Goal: Task Accomplishment & Management: Manage account settings

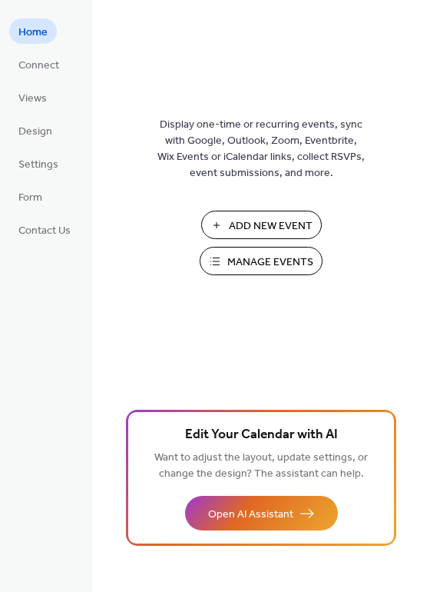
click at [273, 260] on span "Manage Events" at bounding box center [270, 262] width 86 height 16
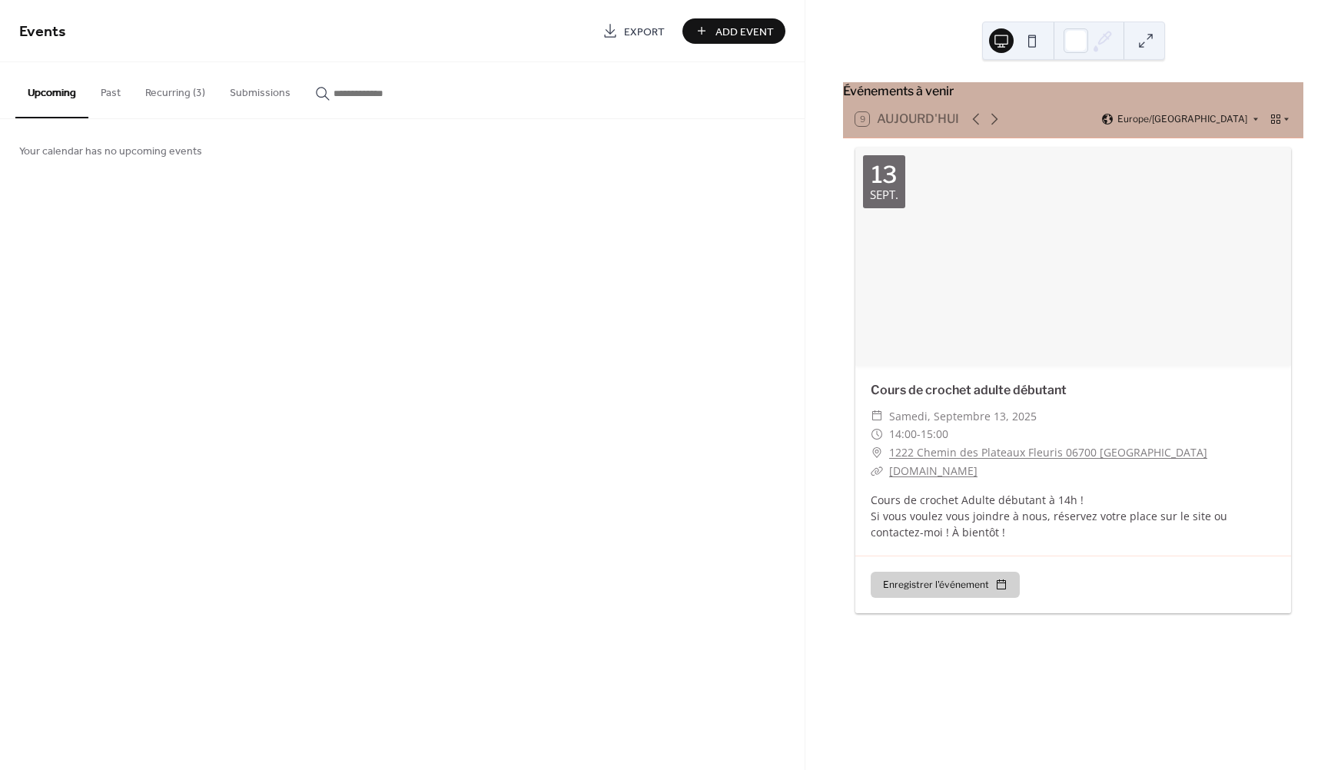
click at [169, 88] on button "Recurring (3)" at bounding box center [175, 89] width 85 height 55
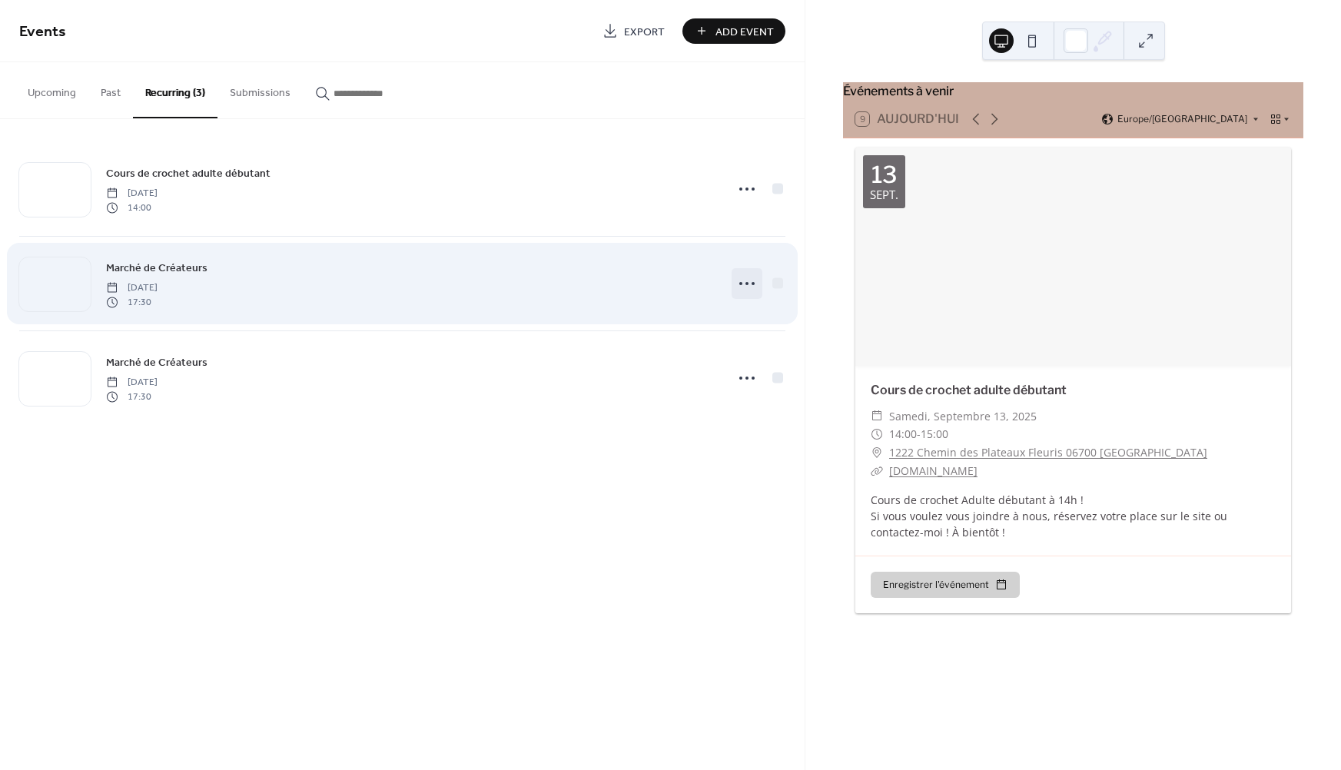
click at [747, 284] on circle at bounding box center [746, 283] width 3 height 3
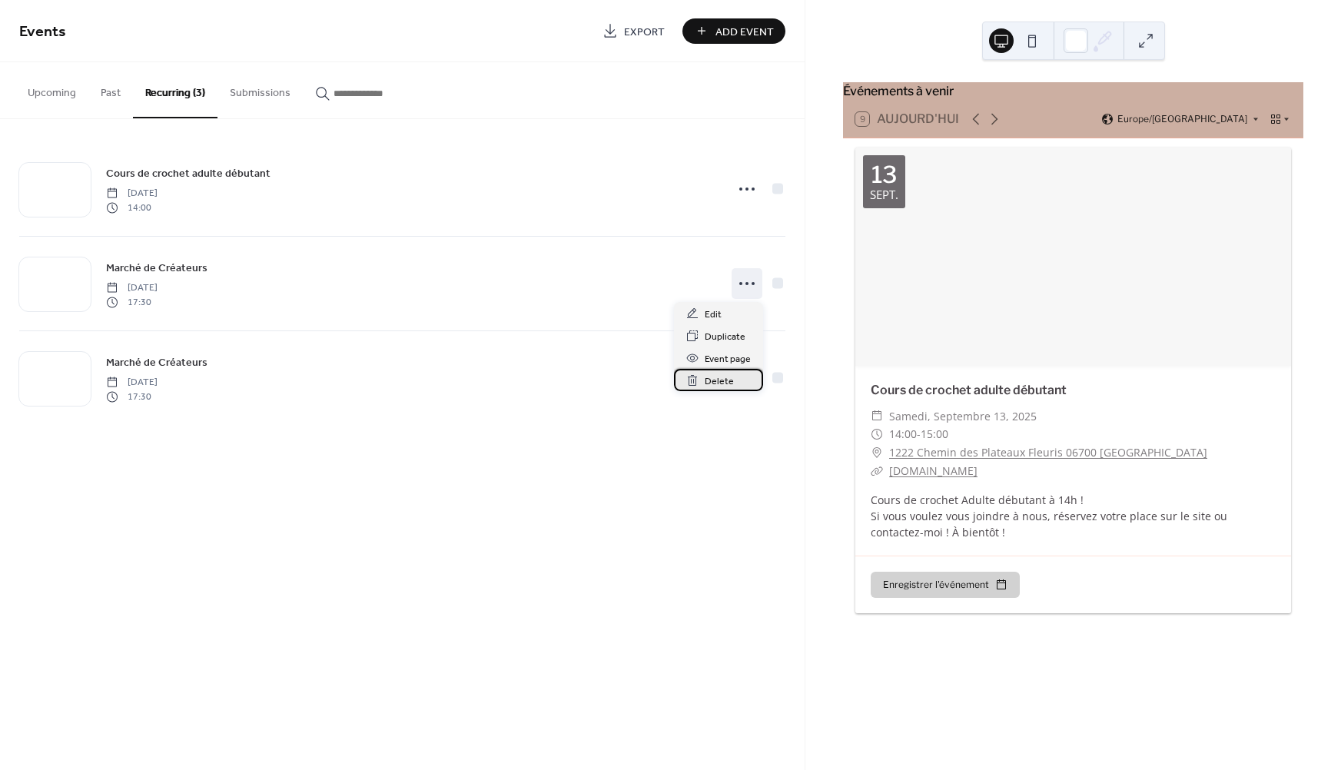
click at [715, 383] on span "Delete" at bounding box center [719, 381] width 29 height 16
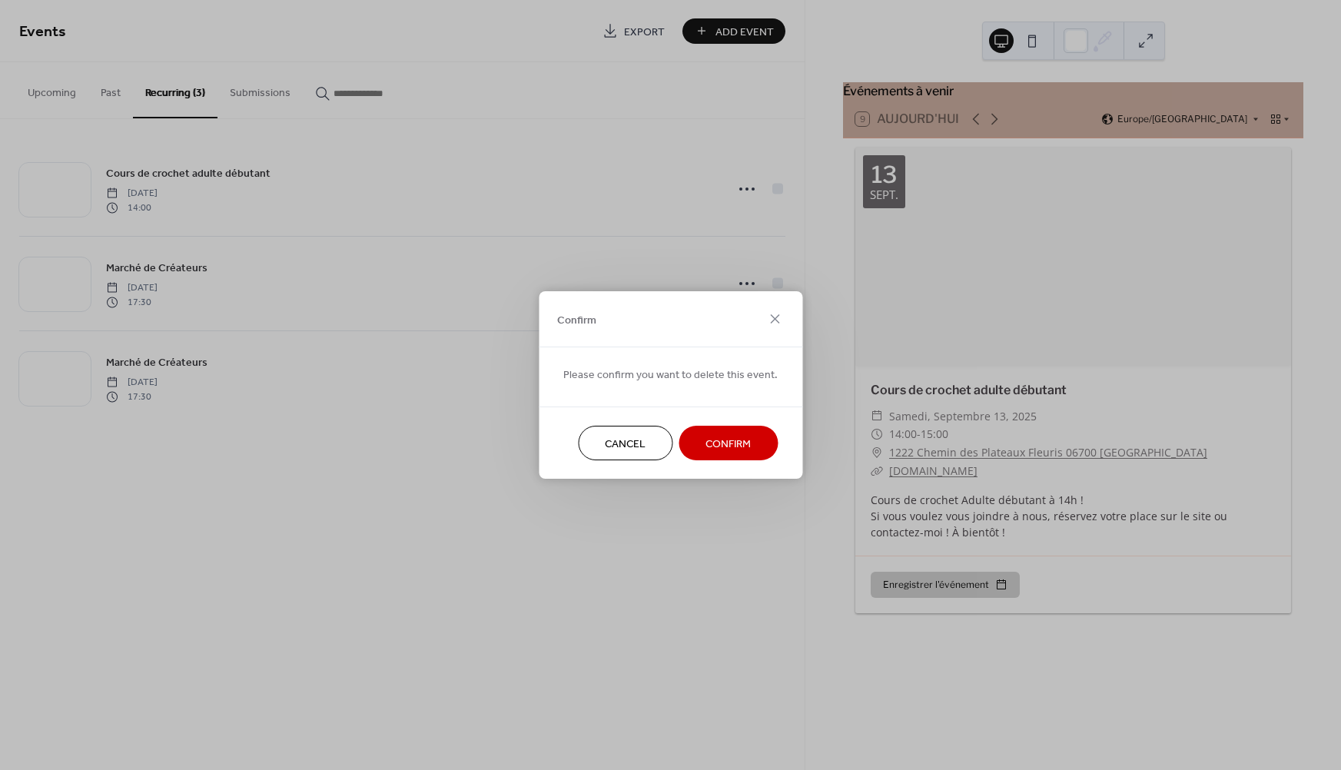
click at [718, 450] on span "Confirm" at bounding box center [727, 444] width 45 height 16
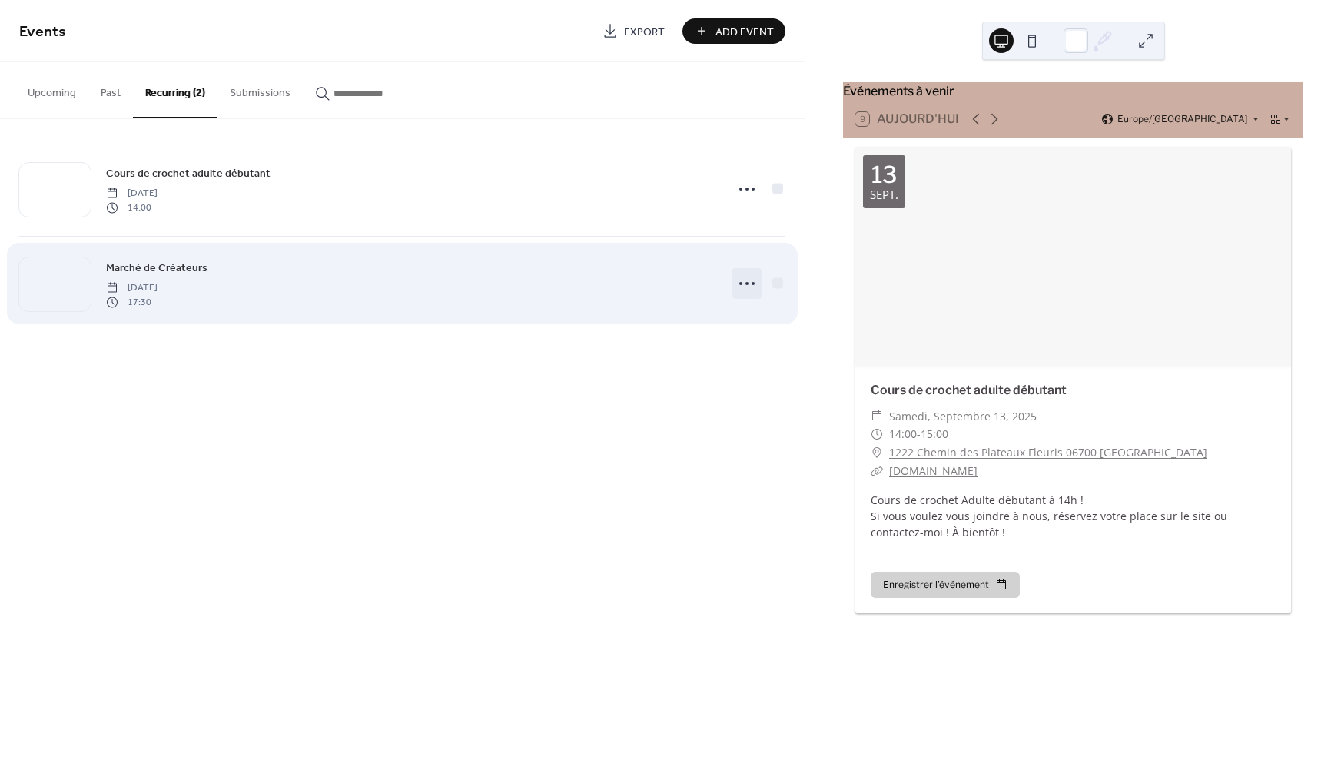
click at [749, 288] on icon at bounding box center [747, 283] width 25 height 25
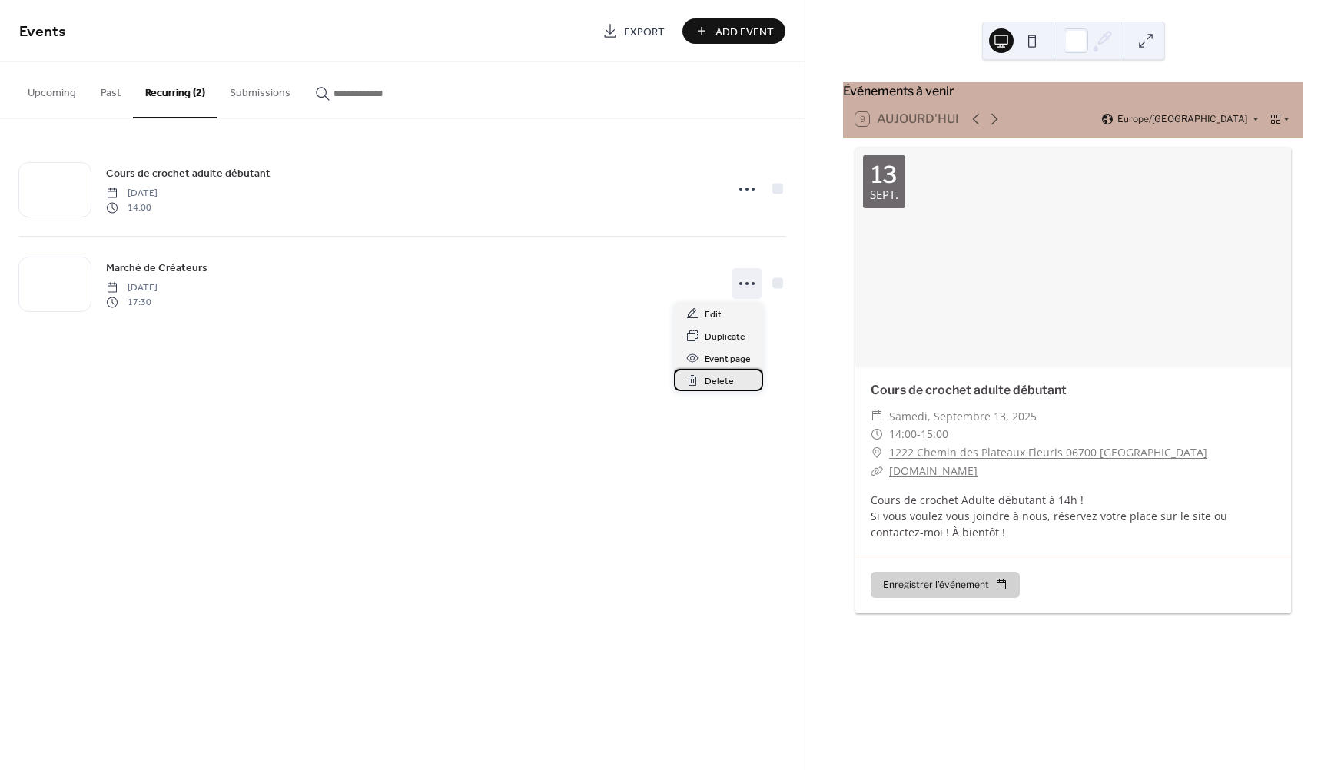
click at [721, 380] on span "Delete" at bounding box center [719, 381] width 29 height 16
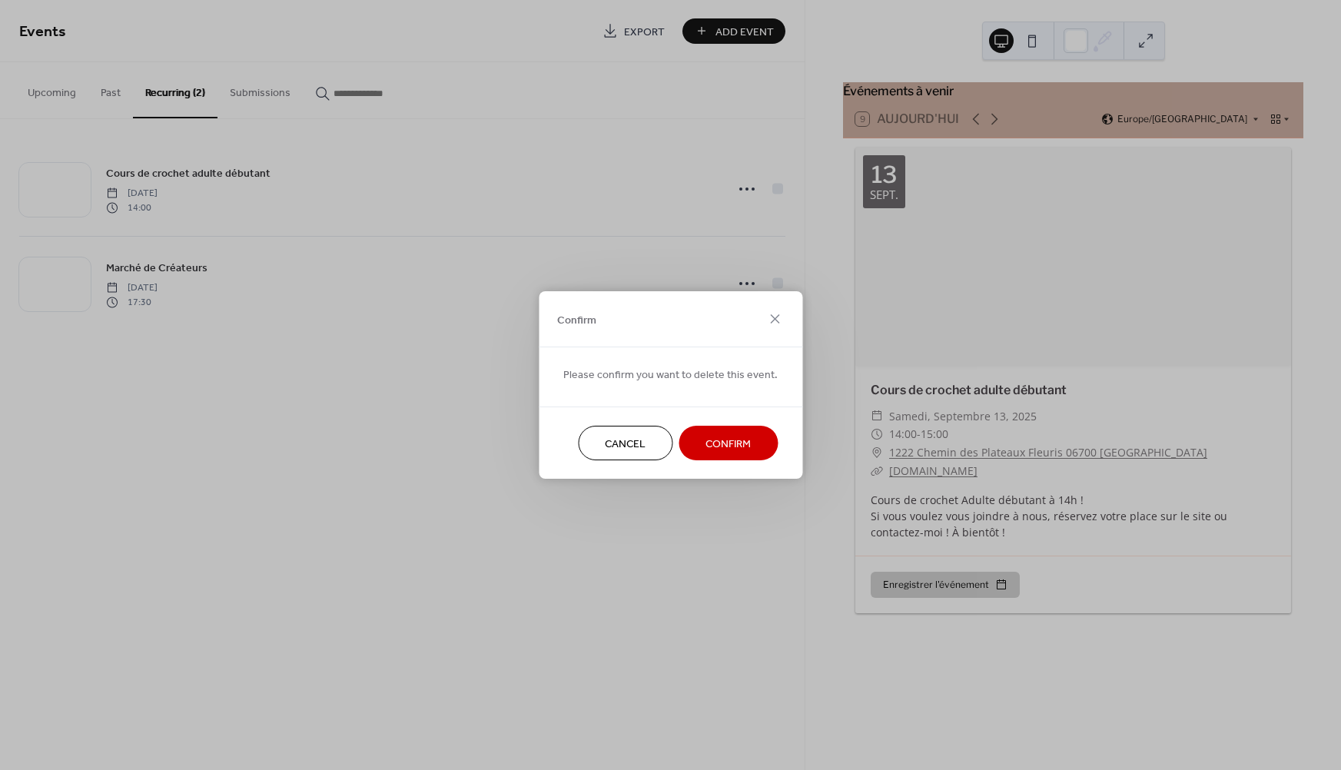
click at [718, 445] on span "Confirm" at bounding box center [727, 444] width 45 height 16
